Goal: Entertainment & Leisure: Consume media (video, audio)

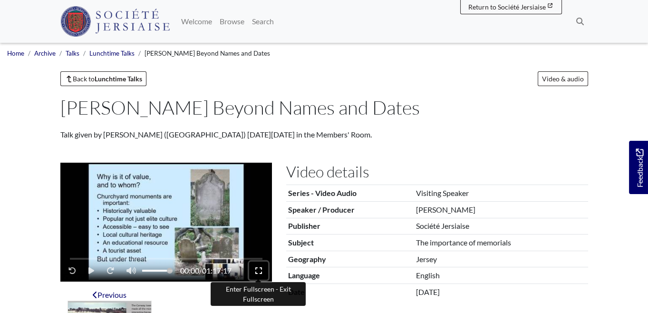
click at [257, 272] on icon "Enter Fullscreen - Exit Fullscreen" at bounding box center [258, 271] width 7 height 8
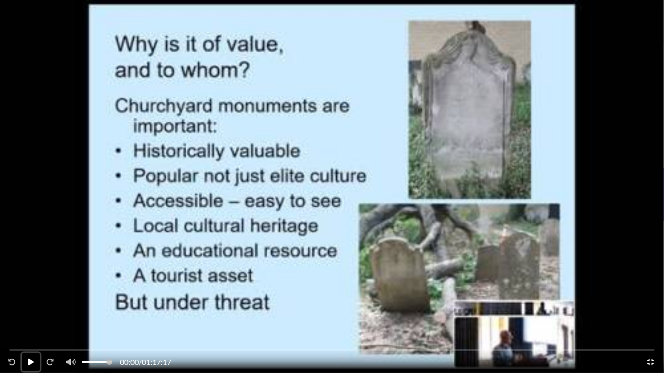
click at [29, 312] on icon "Play - Pause" at bounding box center [31, 362] width 6 height 7
click at [151, 312] on div "Video player" at bounding box center [332, 350] width 645 height 2
click at [219, 312] on div "16:59 / 01:17:17" at bounding box center [332, 362] width 660 height 22
click at [218, 312] on div "Video player" at bounding box center [332, 350] width 645 height 2
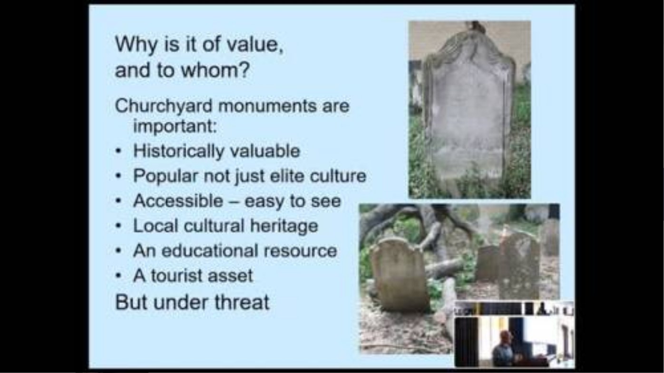
click at [218, 312] on div "24:58 / 01:17:17" at bounding box center [332, 361] width 664 height 23
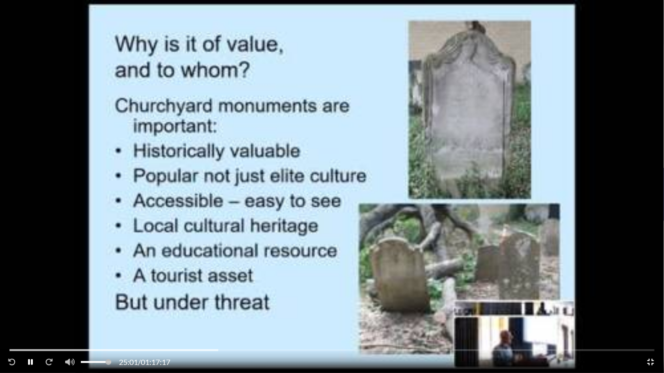
click at [204, 312] on div "Video player" at bounding box center [114, 350] width 209 height 2
click at [193, 312] on div "Video player" at bounding box center [107, 350] width 195 height 2
click at [29, 312] on icon "Play - Pause" at bounding box center [30, 362] width 5 height 6
click at [29, 312] on icon "Play - Pause" at bounding box center [31, 362] width 6 height 7
click at [29, 312] on icon "Play - Pause" at bounding box center [30, 362] width 5 height 6
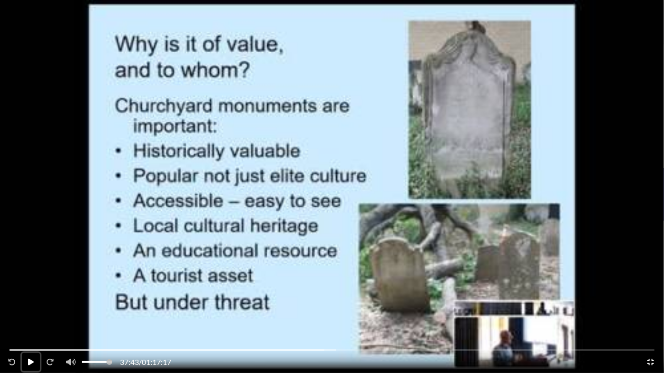
click at [29, 312] on icon "Play - Pause" at bounding box center [31, 362] width 6 height 7
click at [29, 312] on icon "Play - Pause" at bounding box center [30, 362] width 5 height 6
click at [29, 312] on icon "Play - Pause" at bounding box center [31, 362] width 6 height 7
click at [29, 312] on icon "Play - Pause" at bounding box center [30, 362] width 5 height 6
